Goal: Transaction & Acquisition: Download file/media

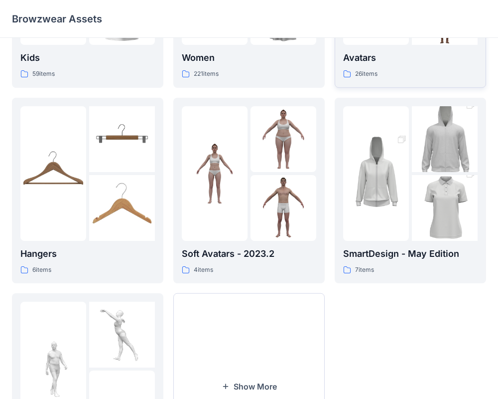
scroll to position [181, 0]
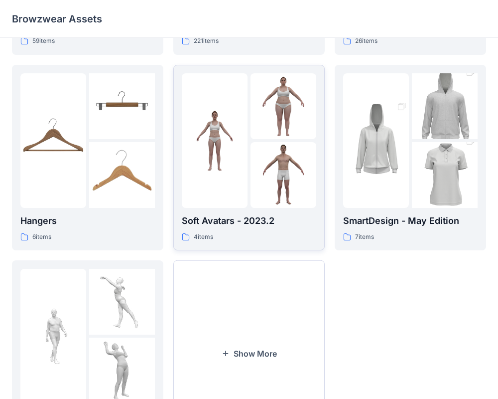
click at [270, 245] on link "Soft Avatars - 2023.2 4 items" at bounding box center [249, 158] width 152 height 186
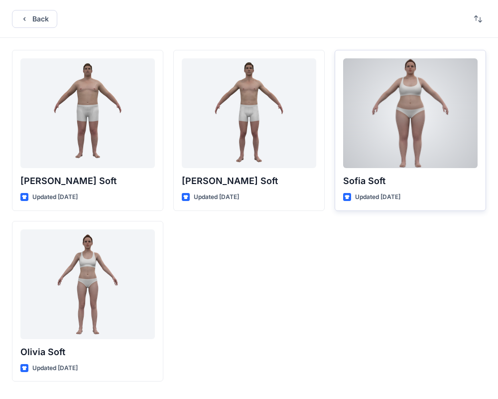
click at [374, 190] on div "Sofia Soft Updated 2 years ago" at bounding box center [411, 130] width 152 height 161
click at [408, 147] on div at bounding box center [410, 113] width 135 height 110
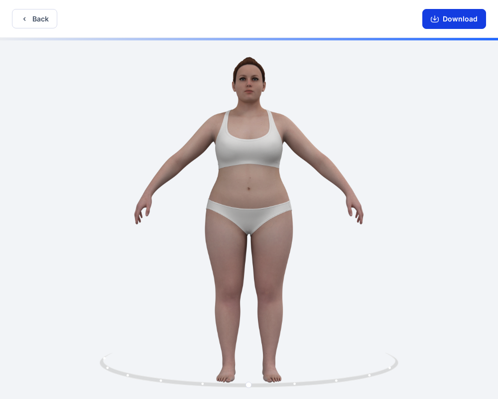
click at [471, 24] on button "Download" at bounding box center [455, 19] width 64 height 20
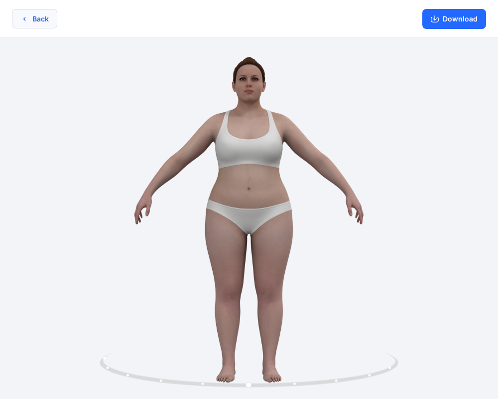
click at [39, 19] on button "Back" at bounding box center [34, 18] width 45 height 19
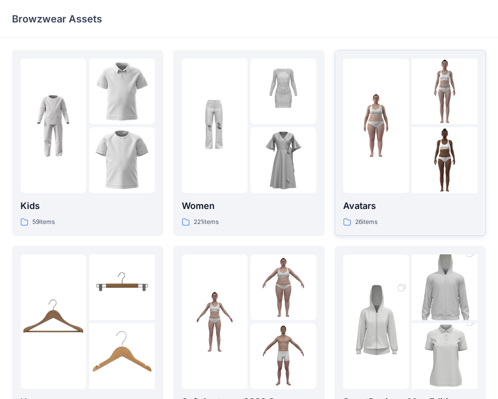
click at [390, 165] on div at bounding box center [376, 125] width 66 height 135
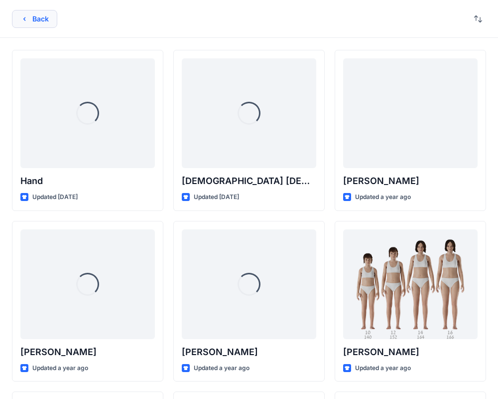
click at [52, 17] on button "Back" at bounding box center [34, 19] width 45 height 18
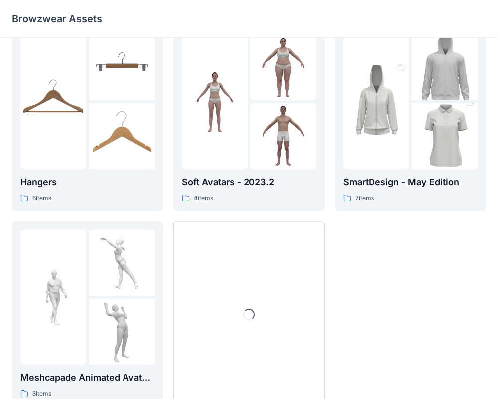
scroll to position [256, 0]
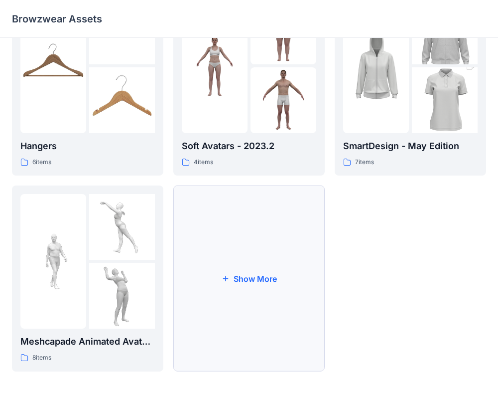
click at [223, 268] on button "Show More" at bounding box center [249, 278] width 152 height 186
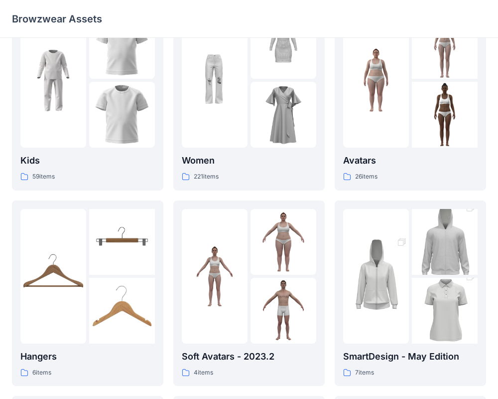
scroll to position [41, 0]
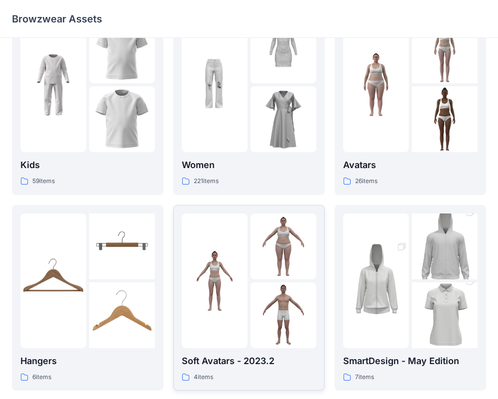
click at [275, 250] on img at bounding box center [284, 246] width 66 height 66
